Goal: Navigation & Orientation: Go to known website

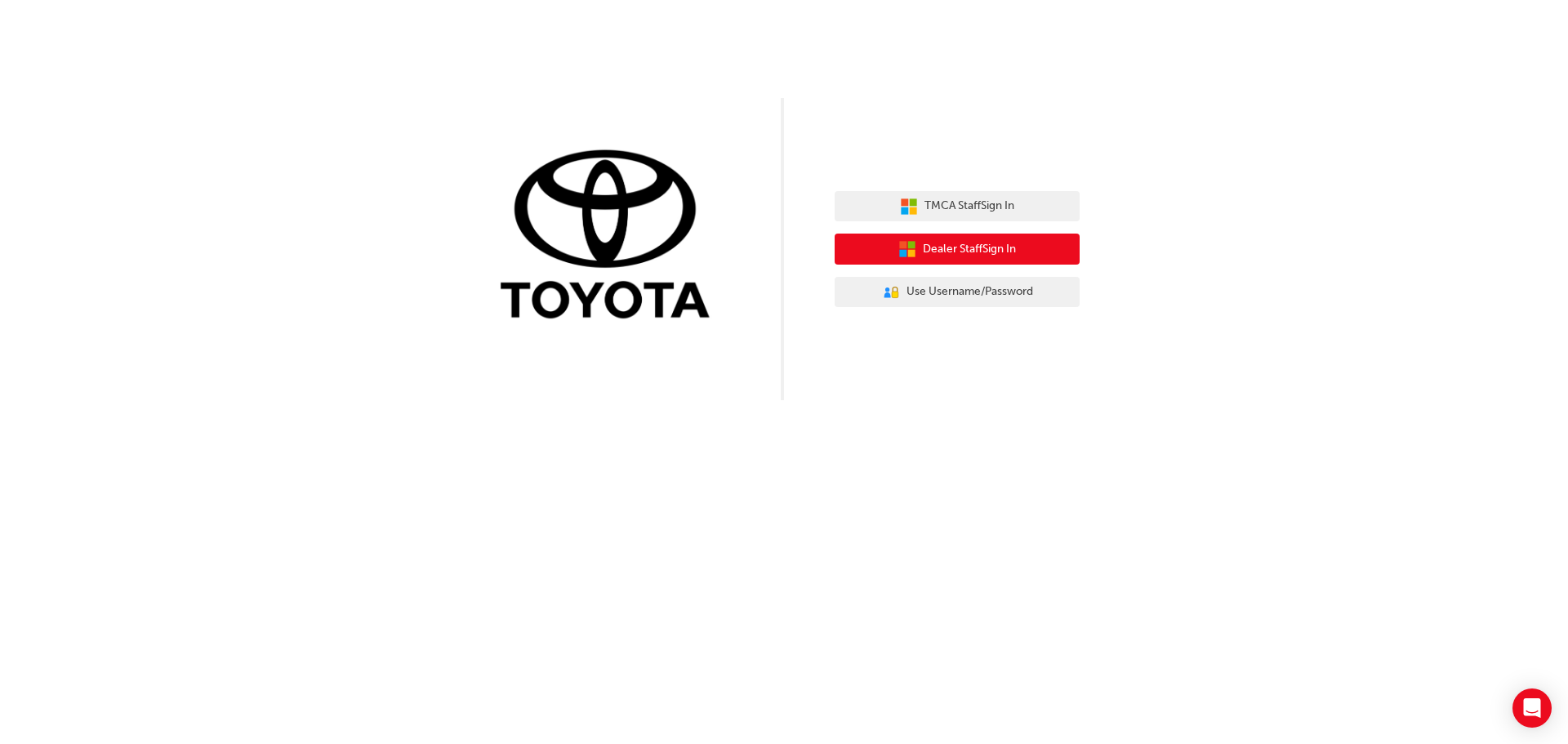
click at [995, 243] on span "Dealer Staff Sign In" at bounding box center [969, 249] width 93 height 19
click at [957, 246] on span "Dealer Staff Sign In" at bounding box center [969, 249] width 93 height 19
